Goal: Book appointment/travel/reservation

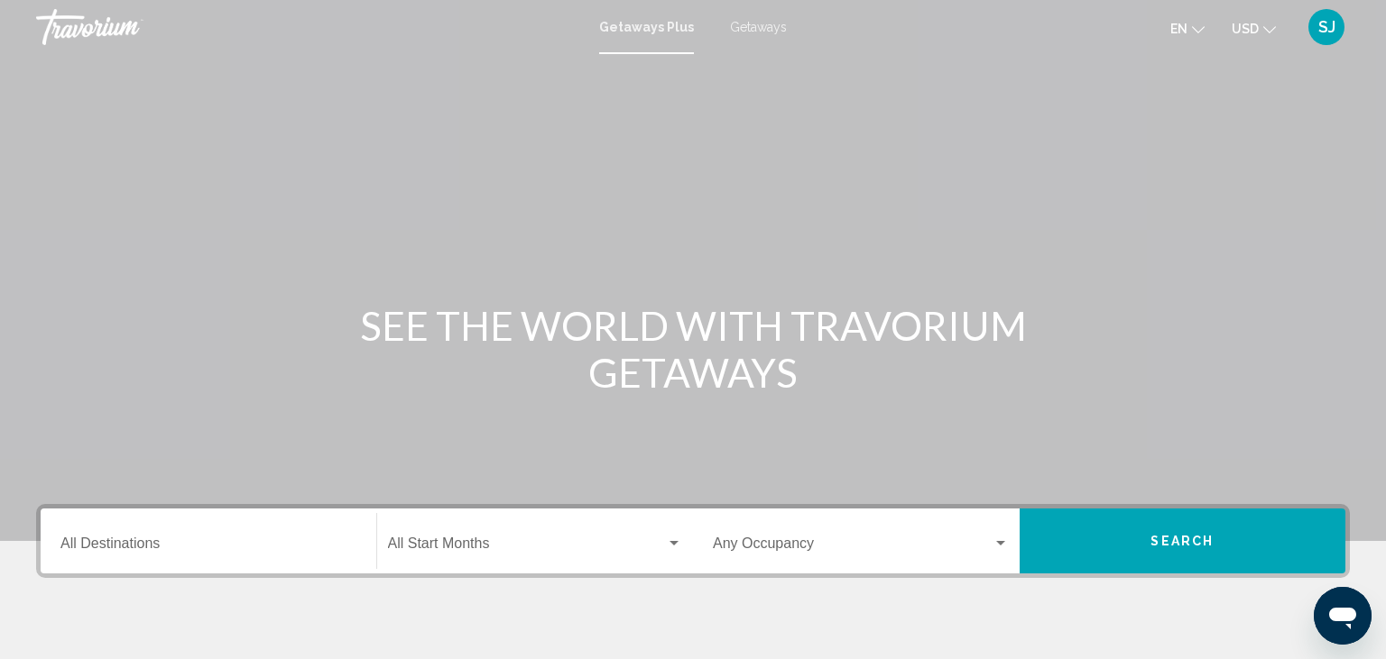
click at [648, 31] on span "Getaways Plus" at bounding box center [646, 27] width 95 height 14
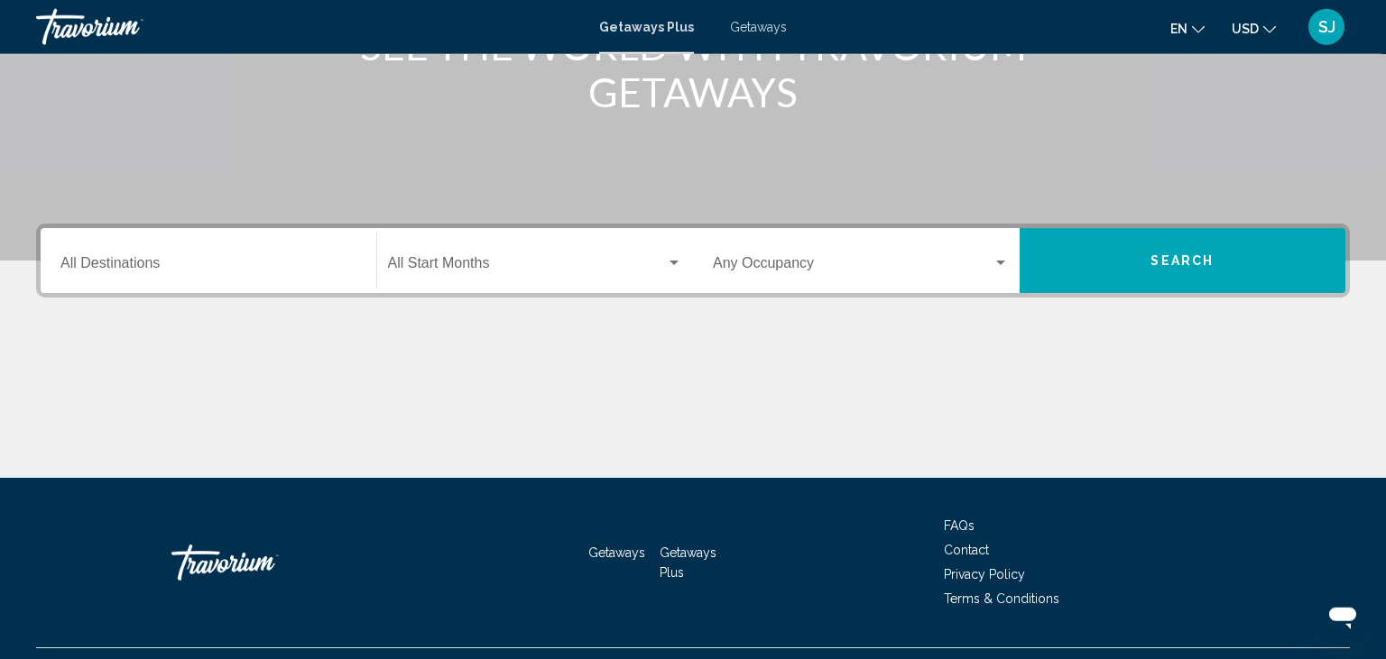
scroll to position [285, 0]
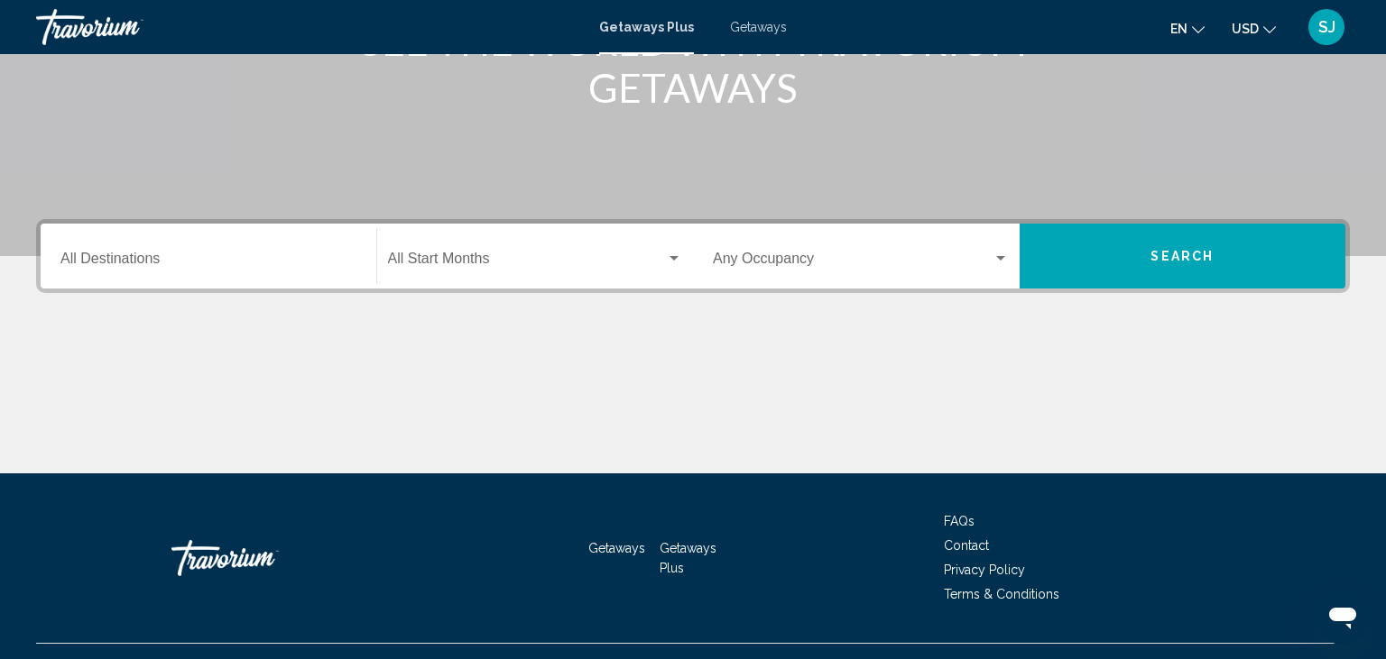
click at [675, 254] on div "Search widget" at bounding box center [674, 259] width 16 height 14
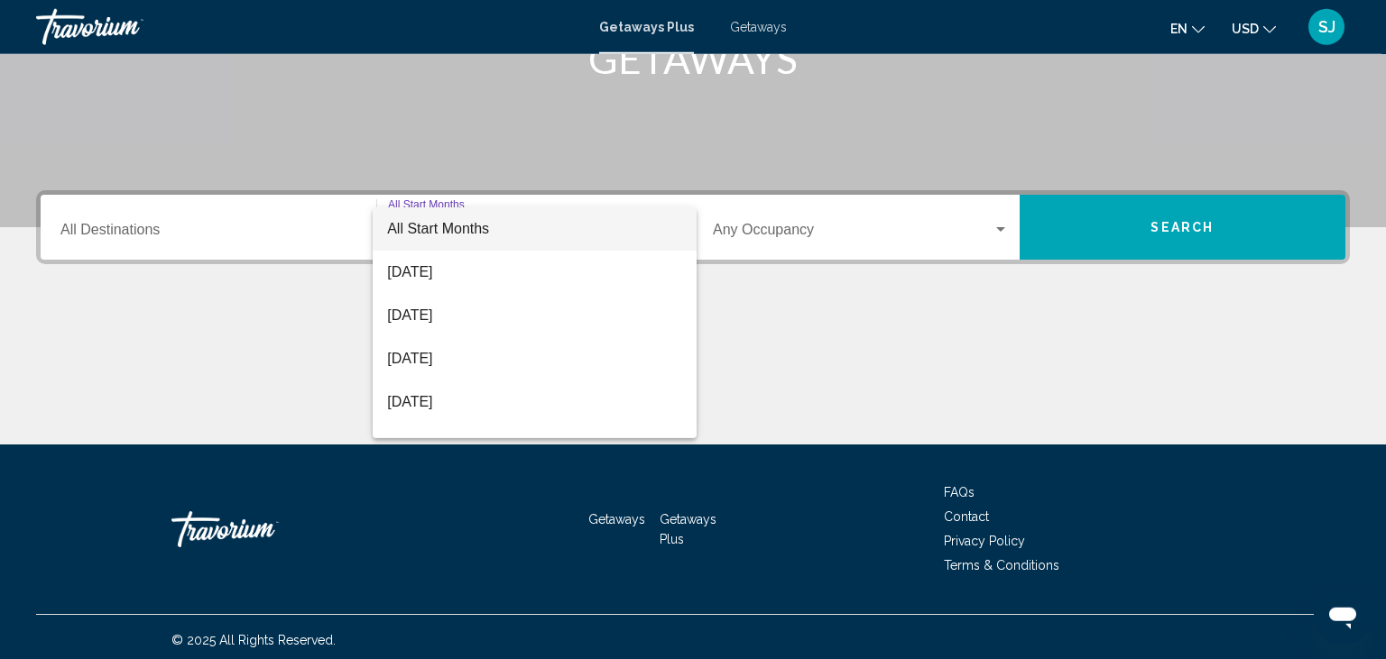
scroll to position [319, 0]
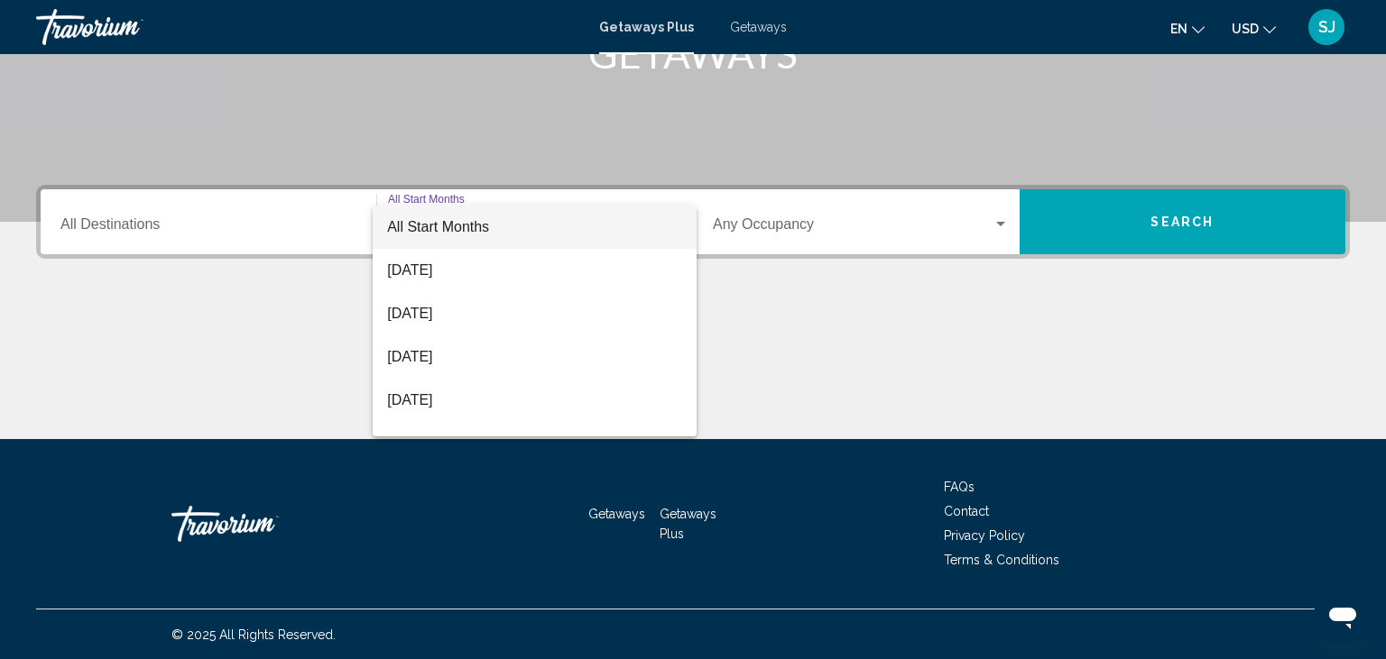
click at [286, 328] on div at bounding box center [693, 329] width 1386 height 659
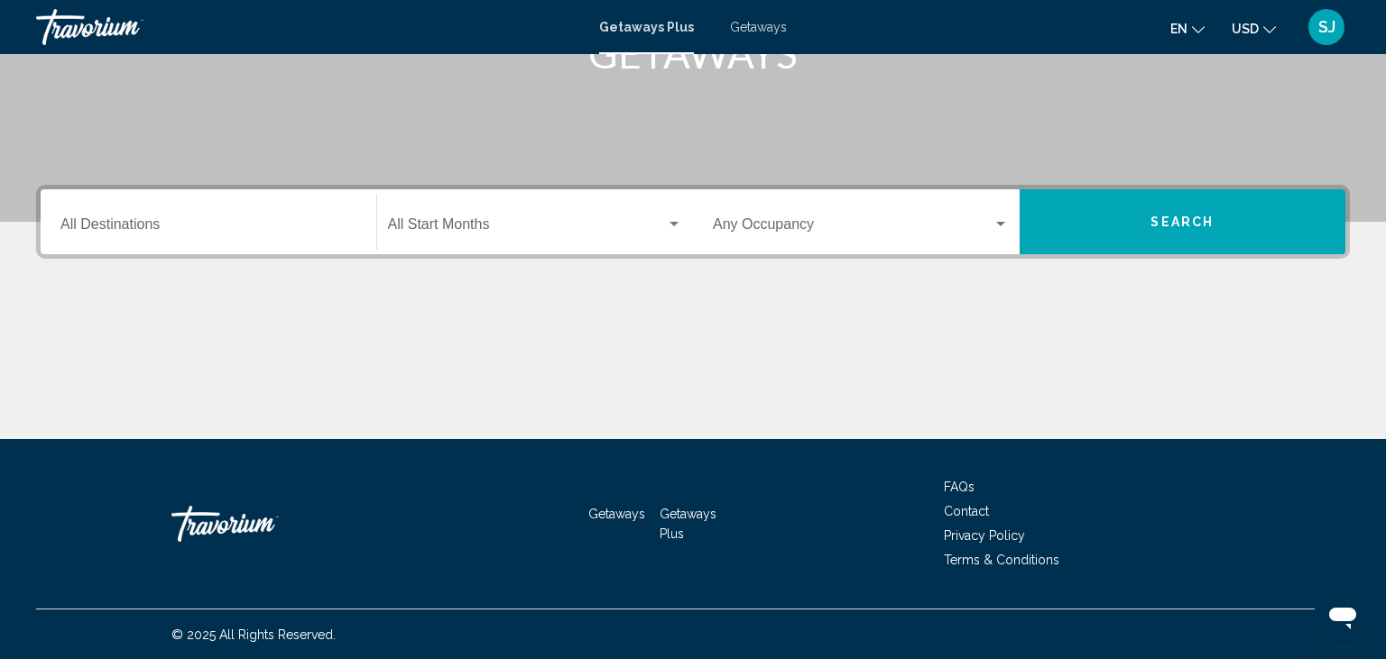
click at [998, 226] on div "Search widget" at bounding box center [1000, 224] width 9 height 5
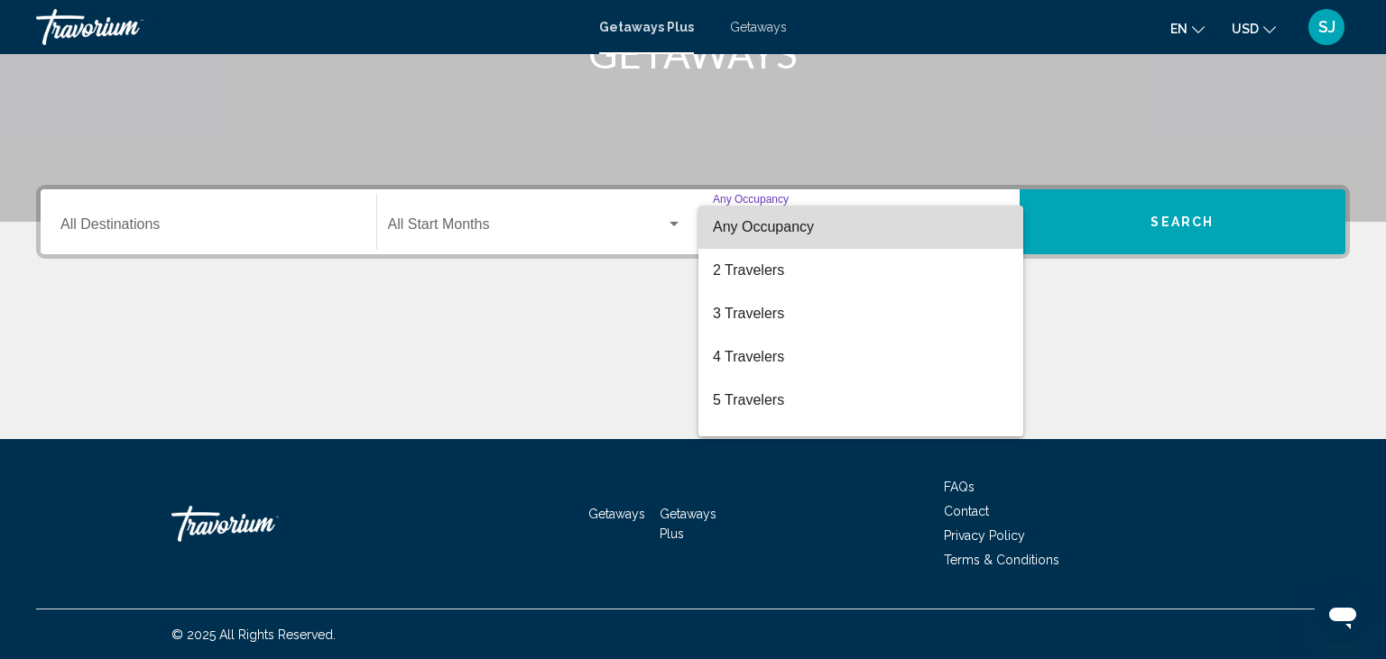
click at [998, 226] on span "Any Occupancy" at bounding box center [861, 227] width 296 height 43
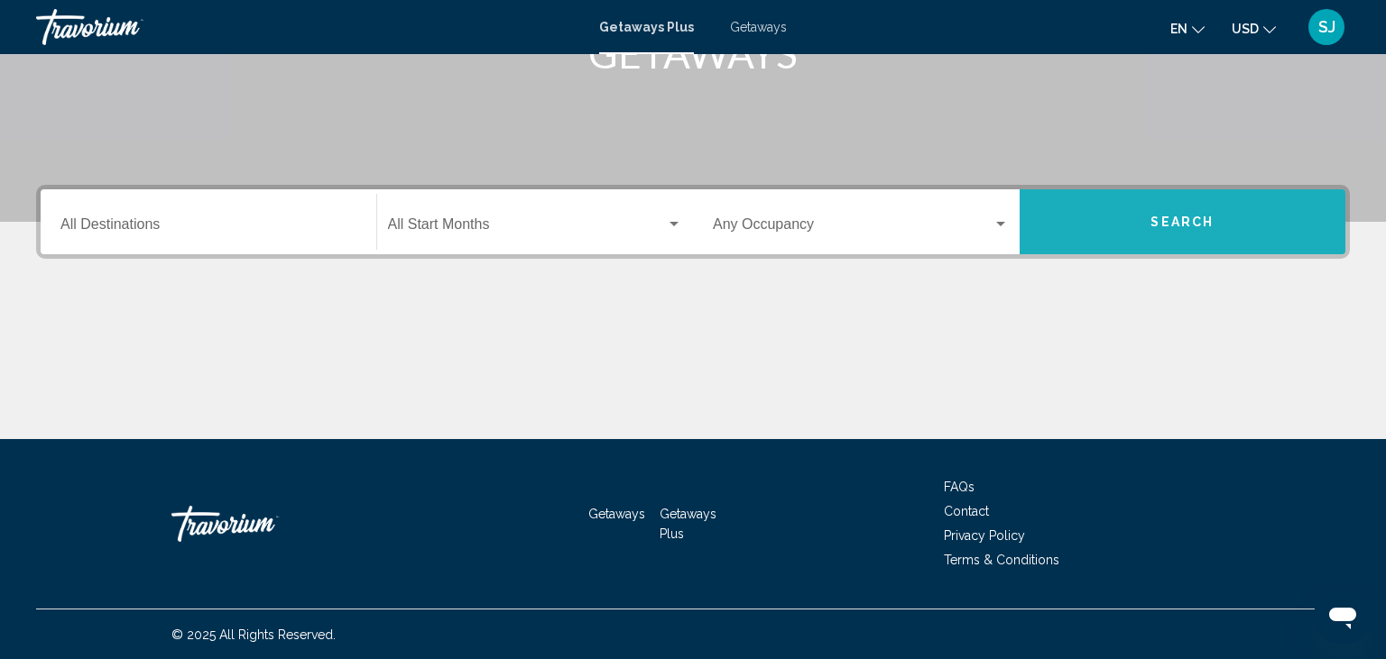
click at [1201, 221] on span "Search" at bounding box center [1181, 223] width 63 height 14
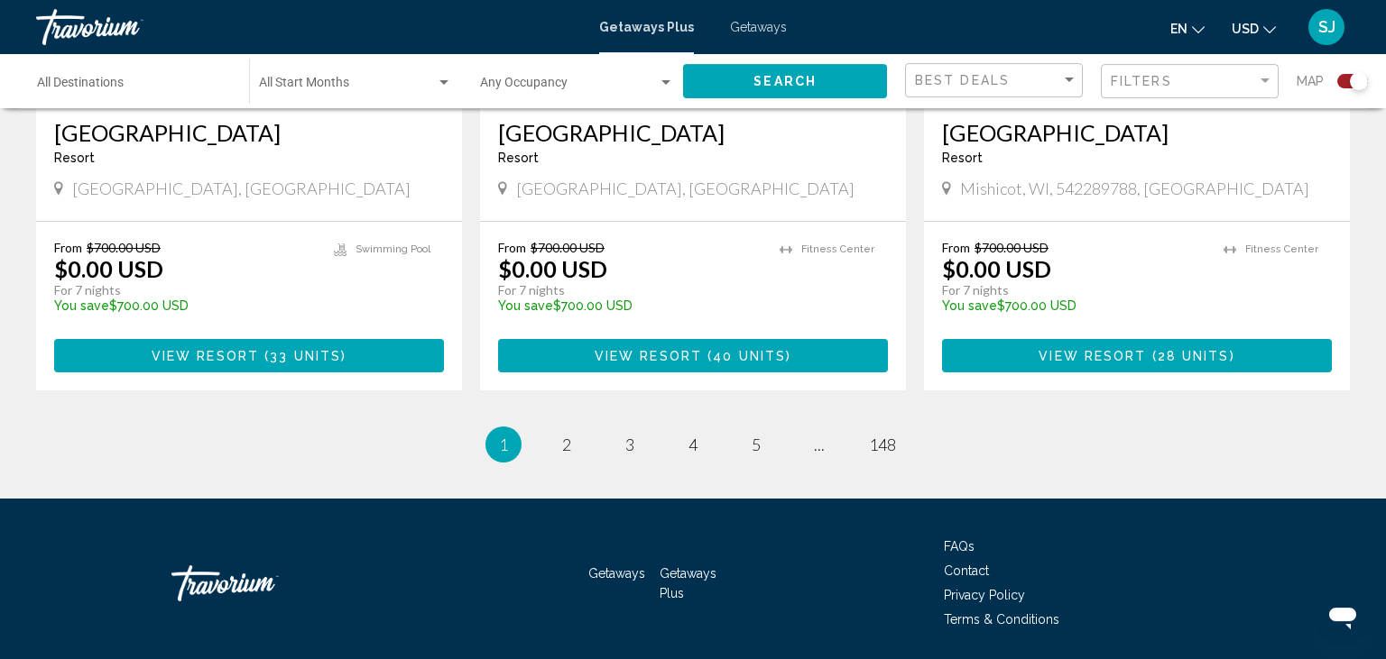
scroll to position [2893, 0]
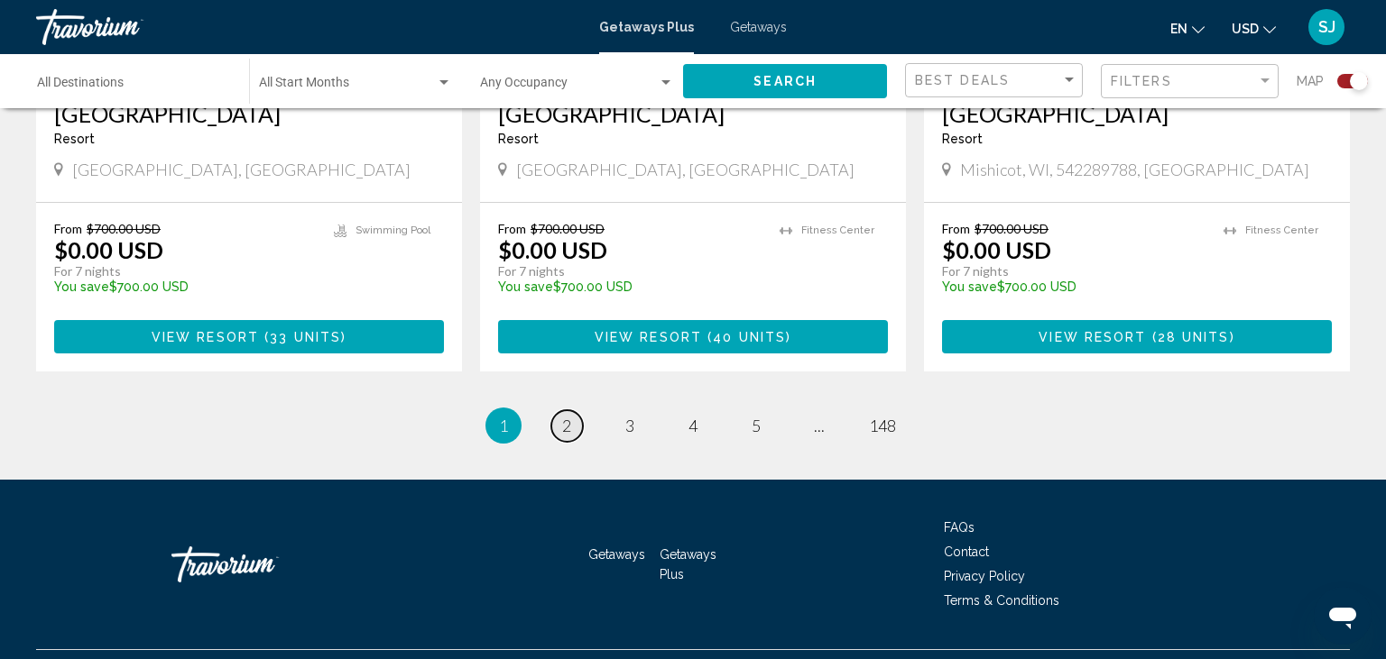
click at [567, 416] on span "2" at bounding box center [566, 426] width 9 height 20
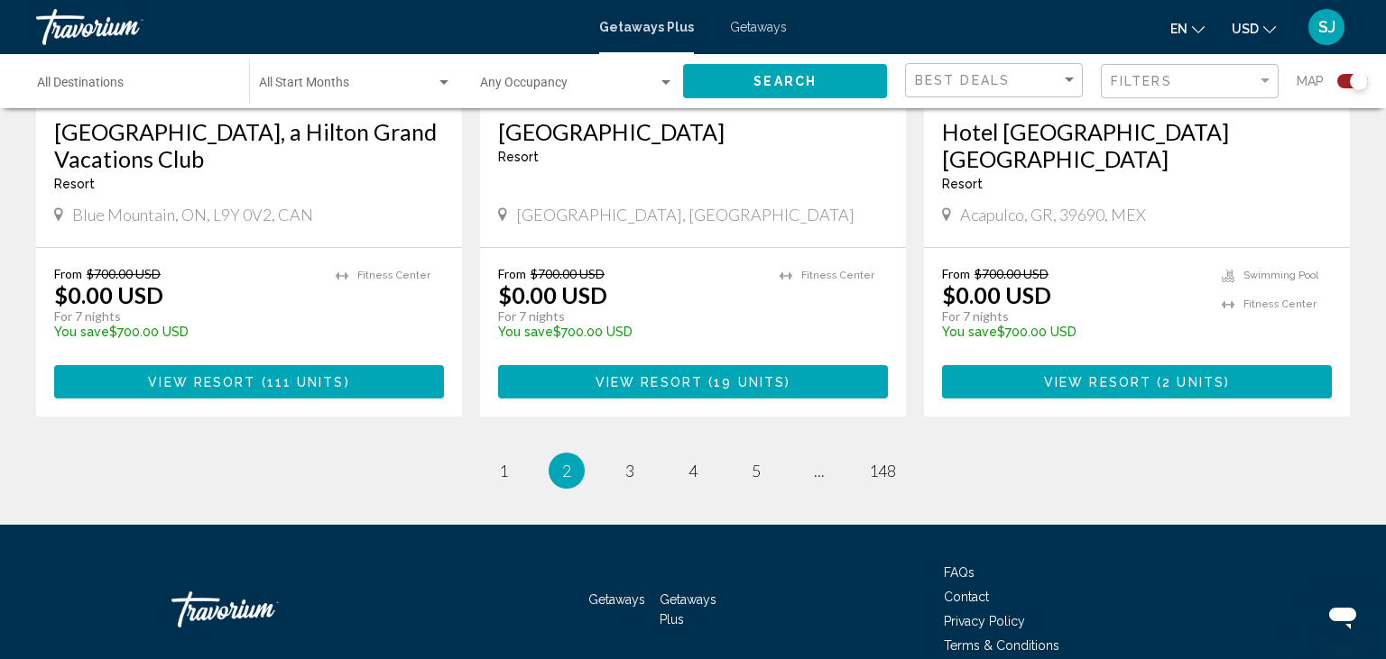
scroll to position [2893, 0]
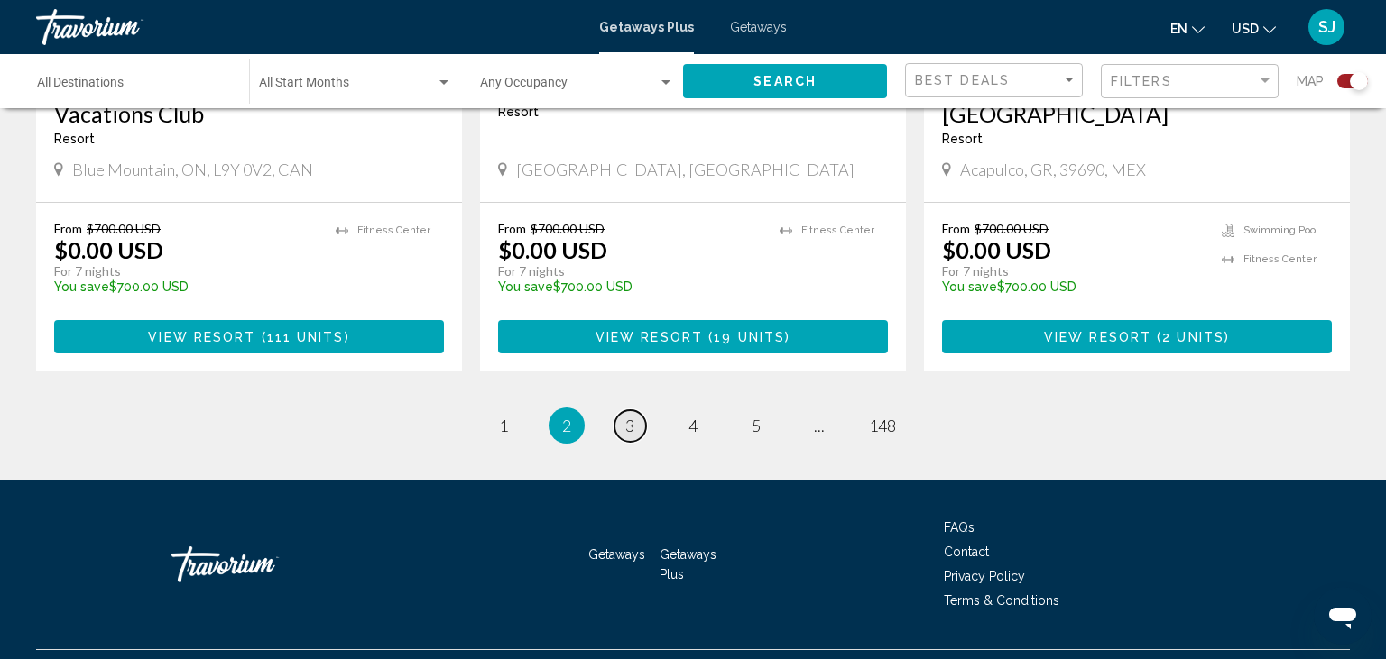
click at [633, 416] on span "3" at bounding box center [629, 426] width 9 height 20
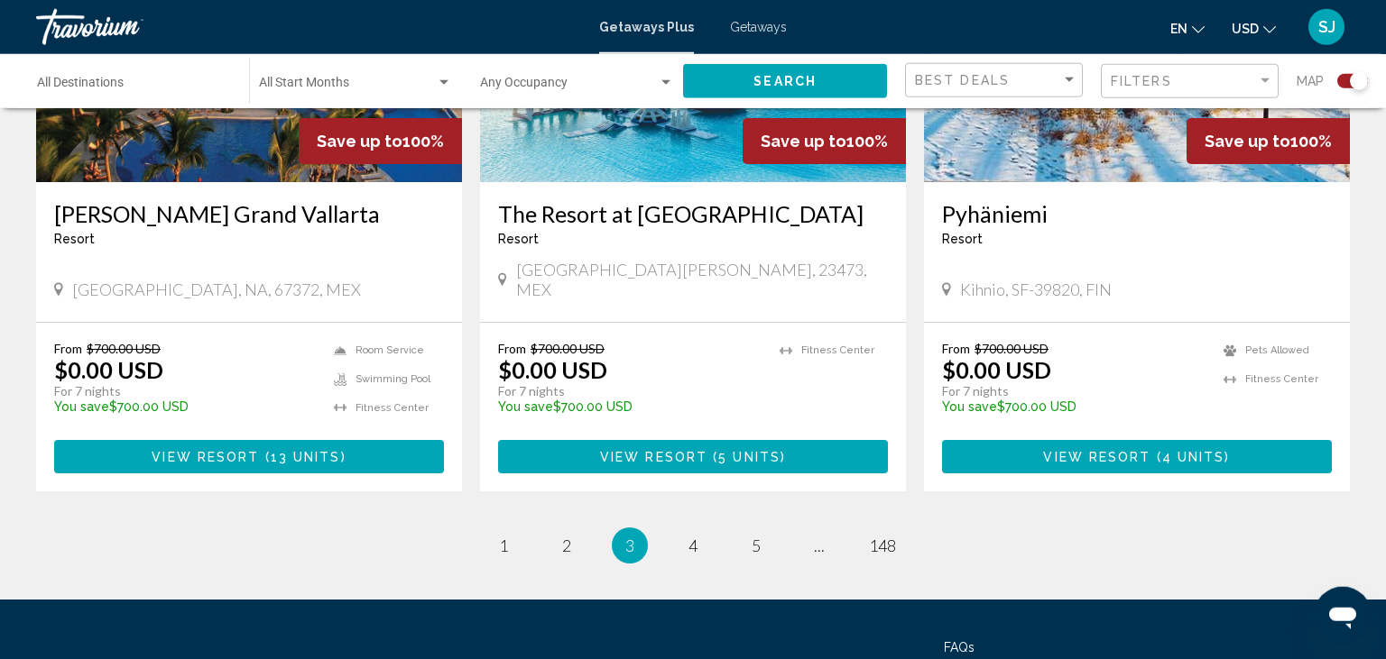
scroll to position [2831, 0]
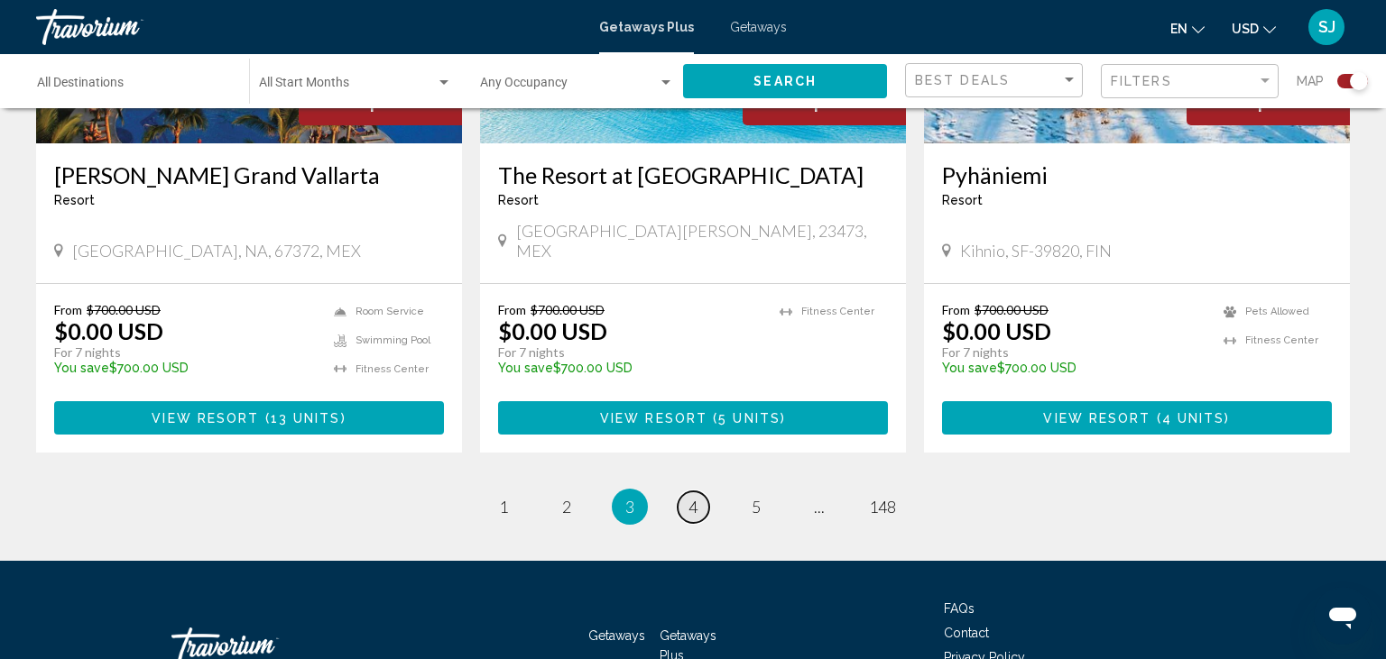
click at [684, 492] on link "page 4" at bounding box center [693, 508] width 32 height 32
